Goal: Download file/media

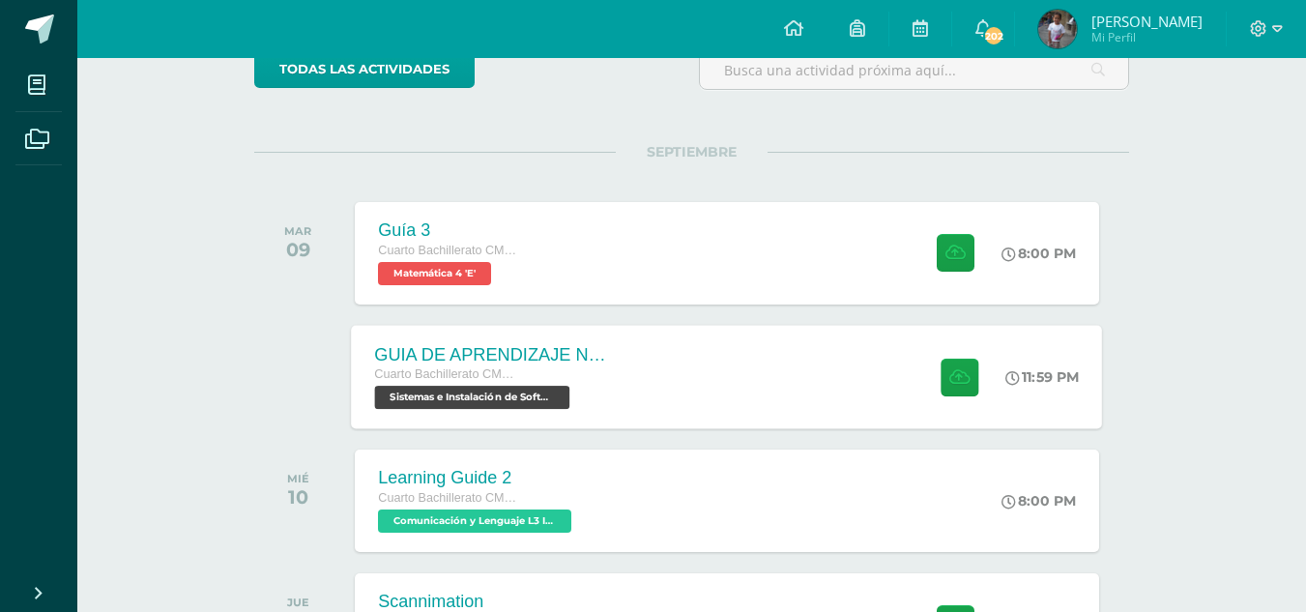
scroll to position [193, 0]
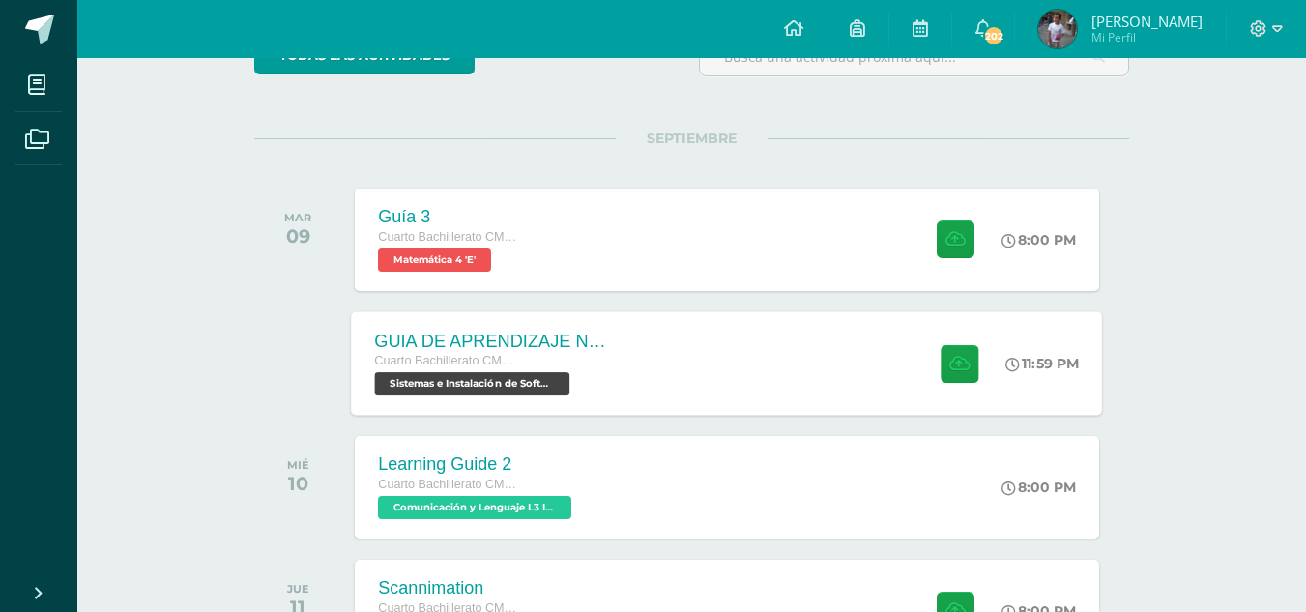
click at [622, 368] on div "GUIA DE APRENDIZAJE NO 3 / EJERCICIOS DE CICLOS EN PDF Cuarto Bachillerato CMP …" at bounding box center [492, 362] width 281 height 103
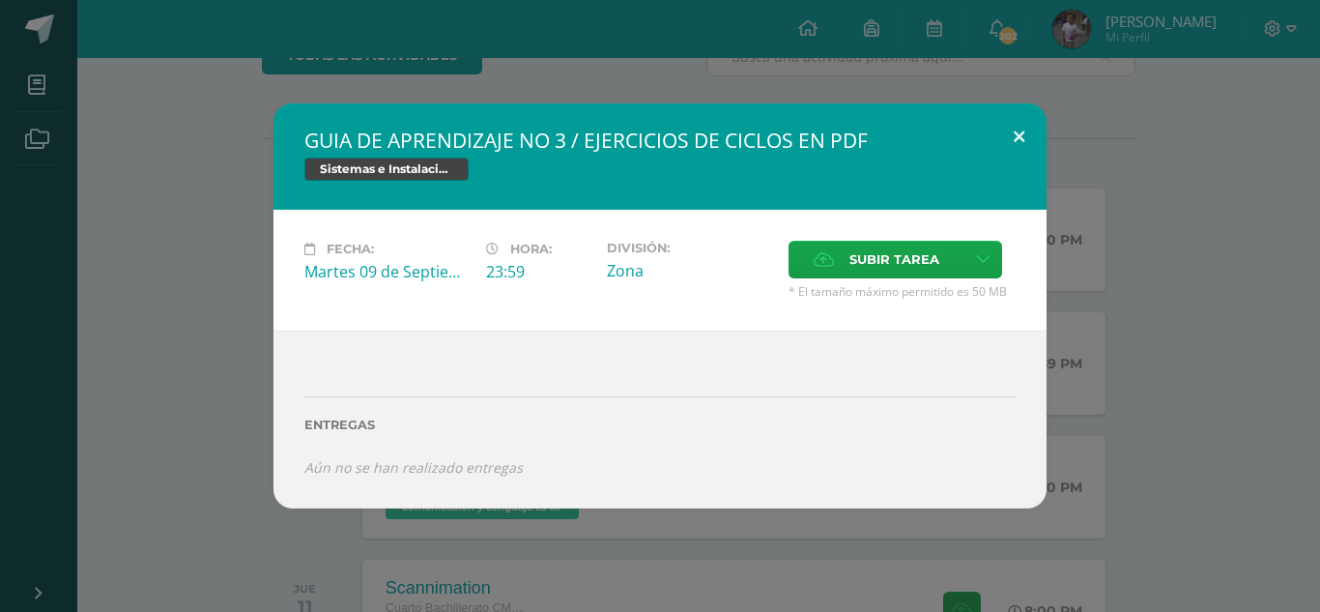
click at [1015, 136] on button at bounding box center [1019, 136] width 55 height 66
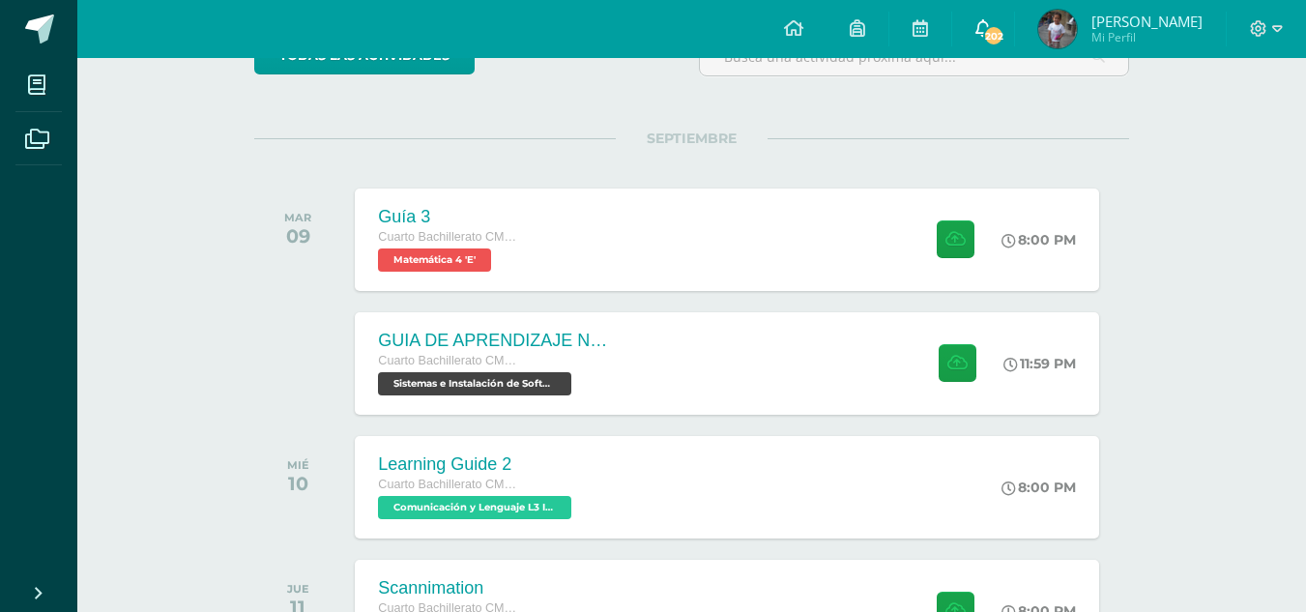
click at [991, 26] on icon at bounding box center [982, 27] width 15 height 17
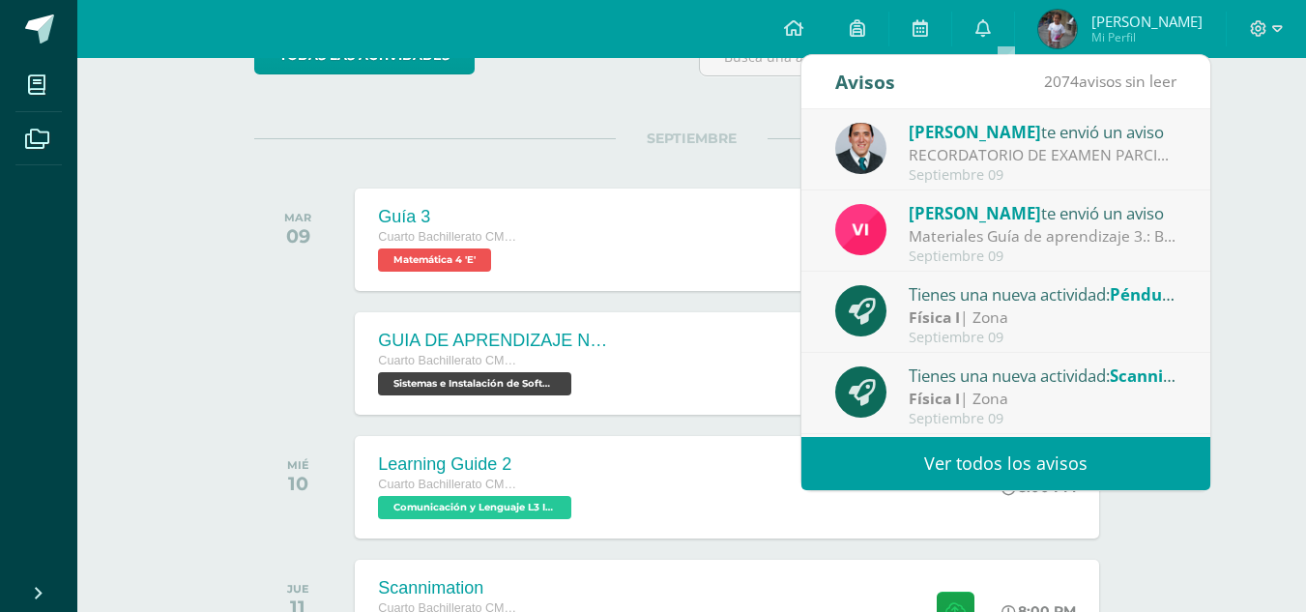
click at [1003, 471] on link "Ver todos los avisos" at bounding box center [1005, 463] width 409 height 53
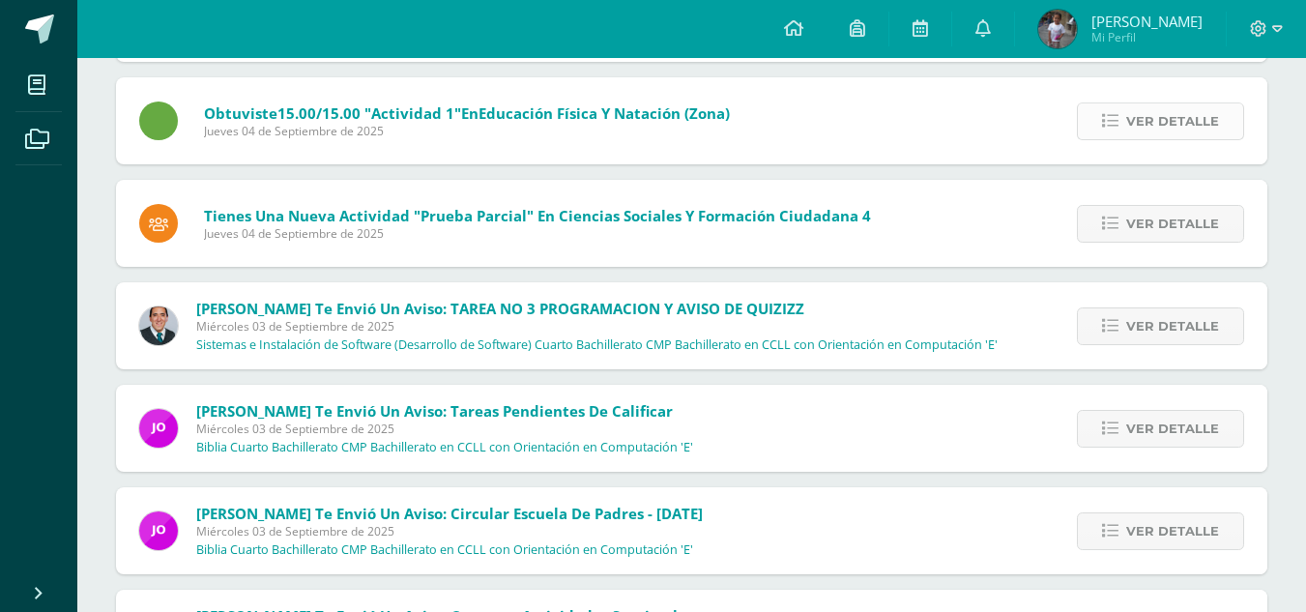
scroll to position [4228, 0]
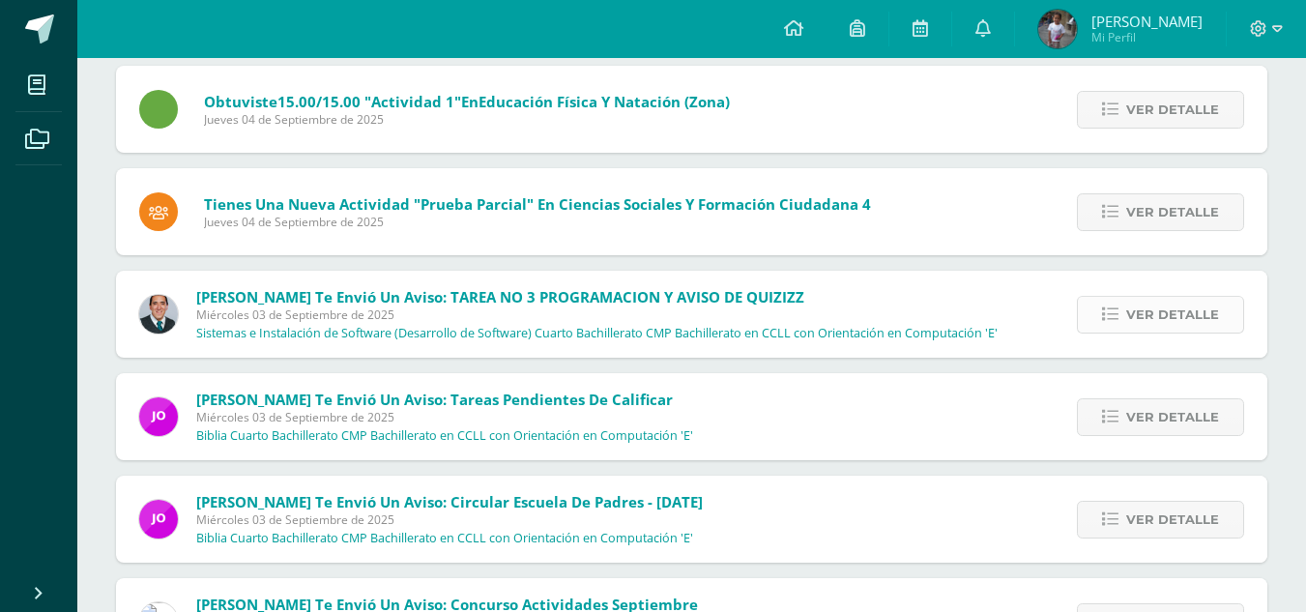
click at [1107, 317] on icon at bounding box center [1110, 314] width 16 height 16
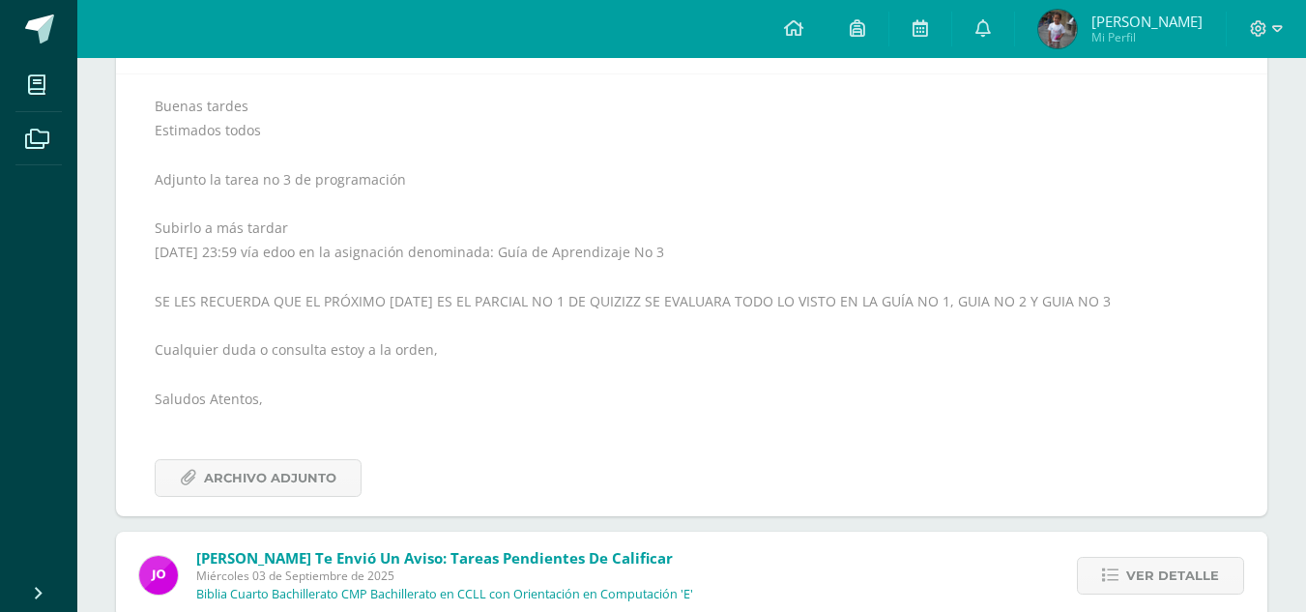
scroll to position [4518, 0]
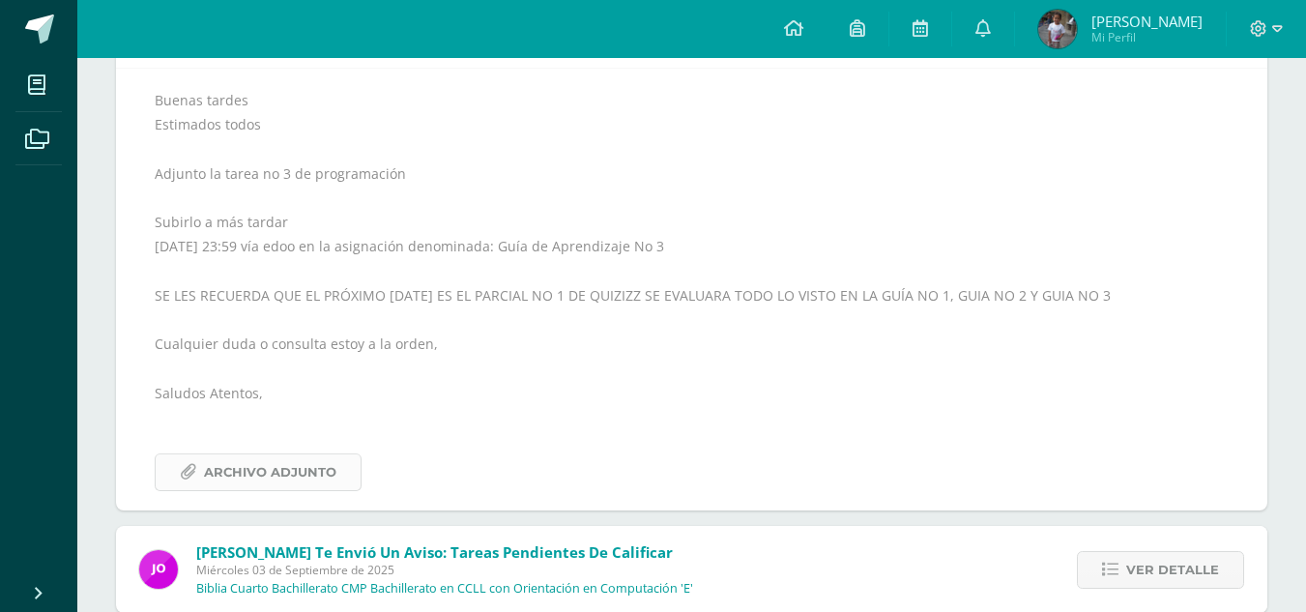
click at [306, 490] on span "Archivo Adjunto" at bounding box center [270, 472] width 132 height 36
